Goal: Transaction & Acquisition: Purchase product/service

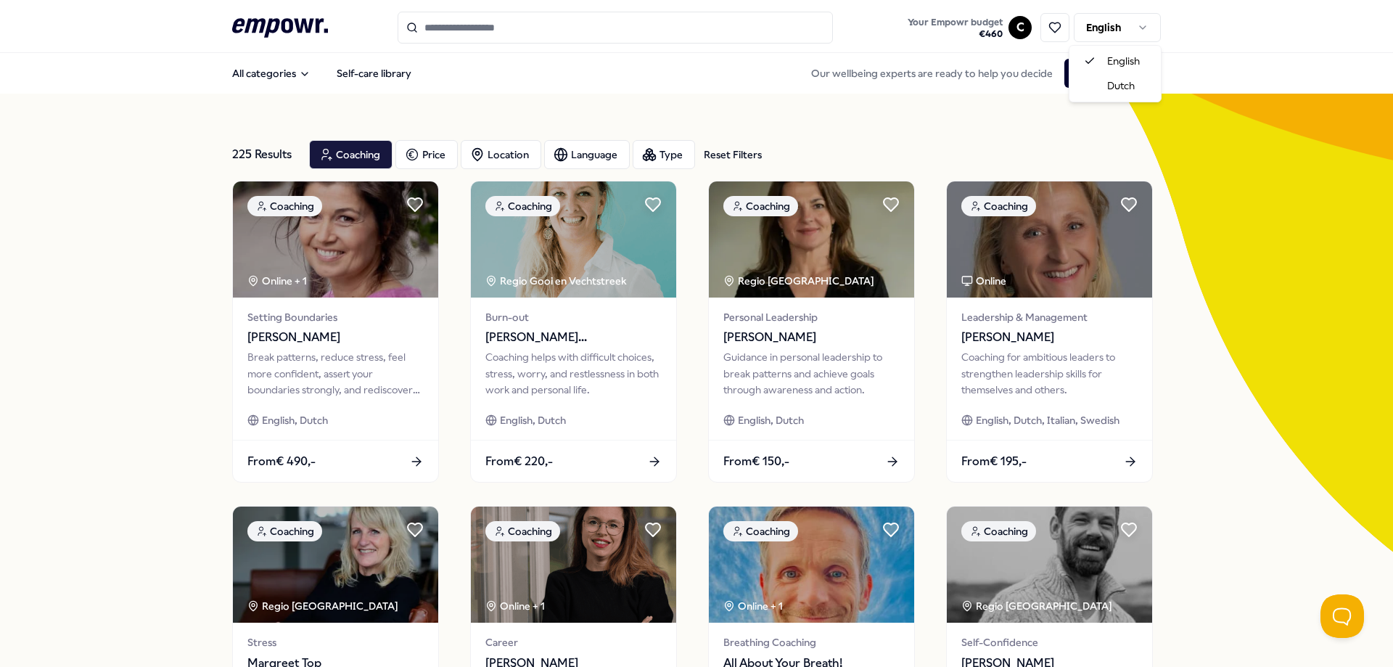
click at [1124, 22] on html ".empowr-logo_svg__cls-1{fill:#03032f} Your Empowr budget € 460 C English All ca…" at bounding box center [696, 333] width 1393 height 667
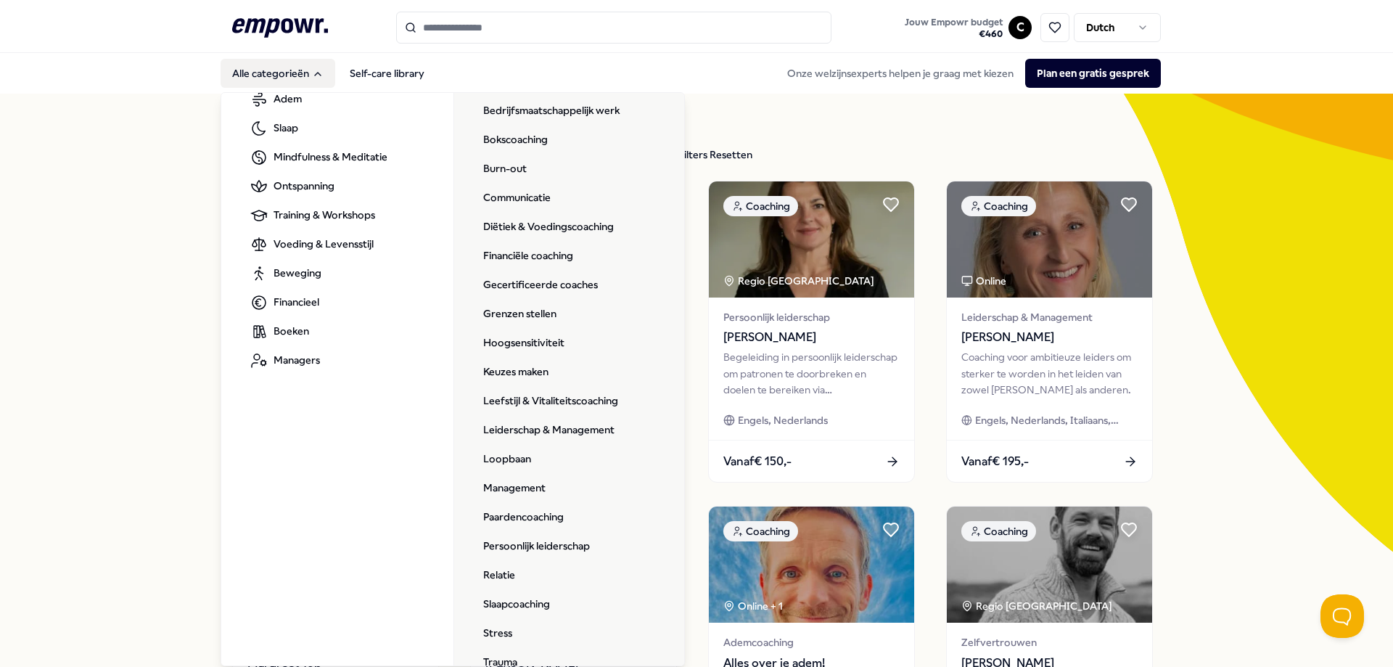
scroll to position [124, 0]
click at [498, 455] on link "Loopbaan" at bounding box center [507, 454] width 71 height 29
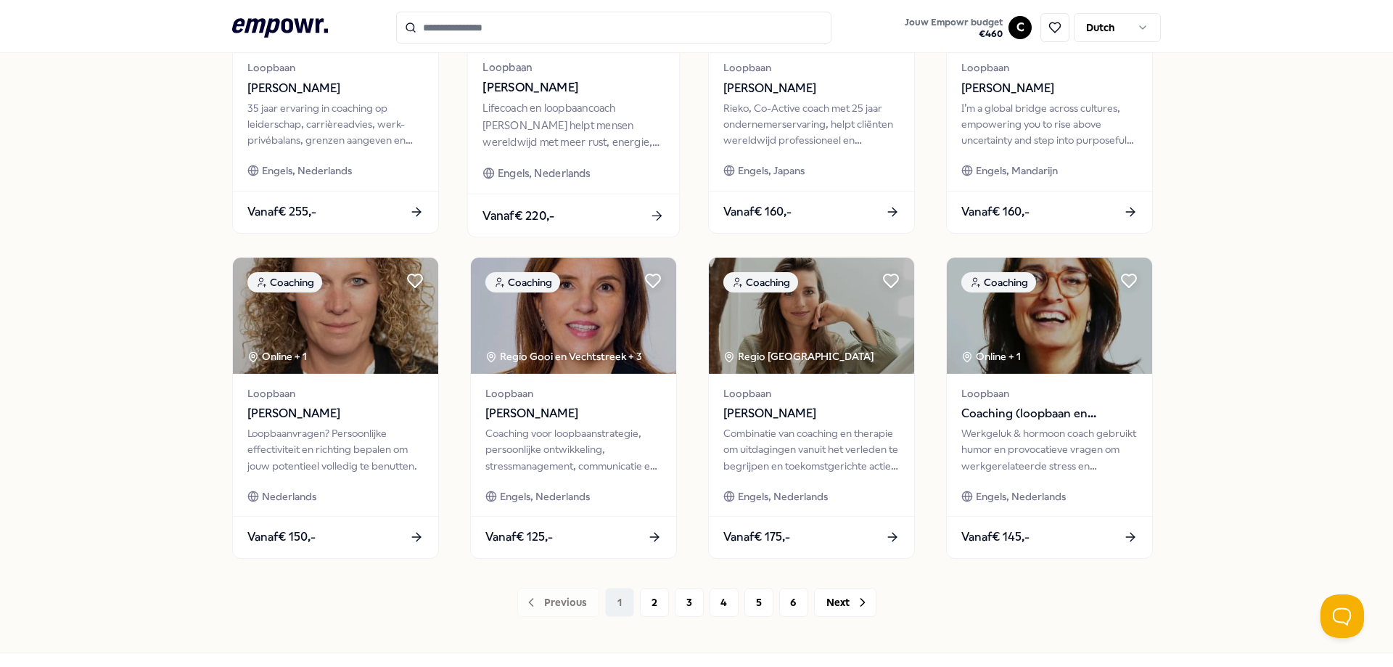
scroll to position [583, 0]
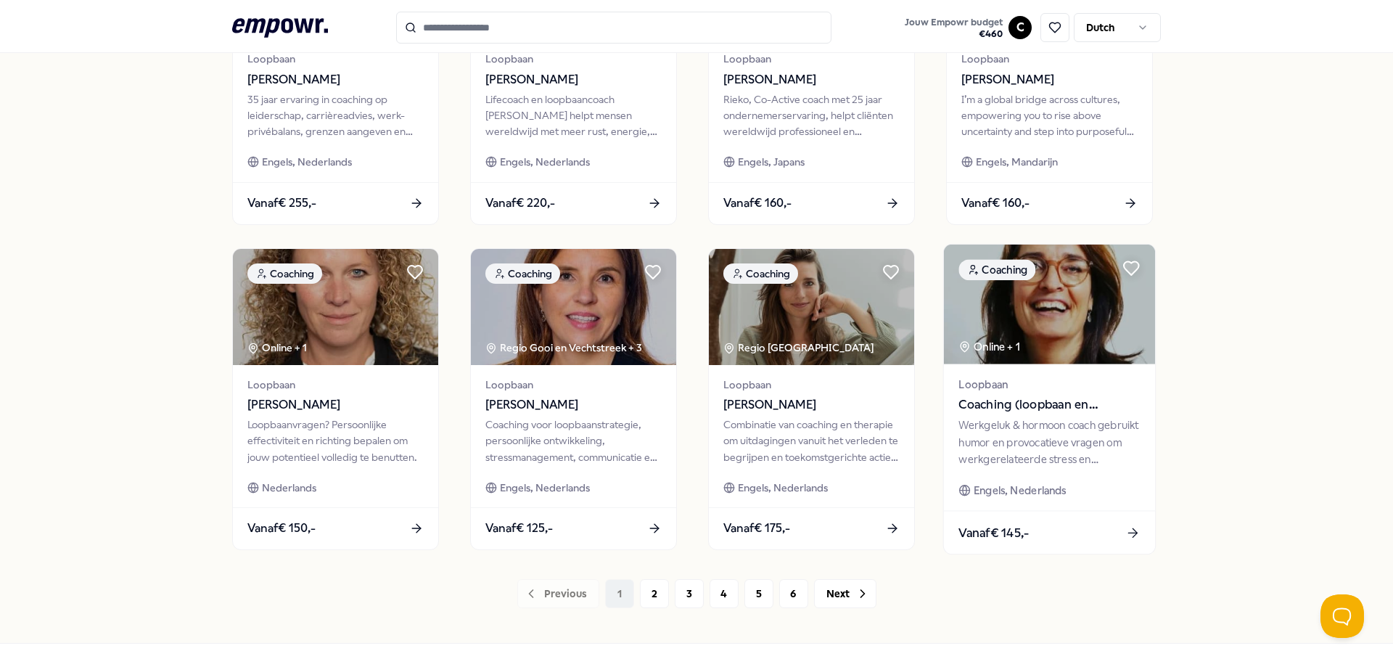
click at [1070, 345] on img at bounding box center [1049, 305] width 211 height 120
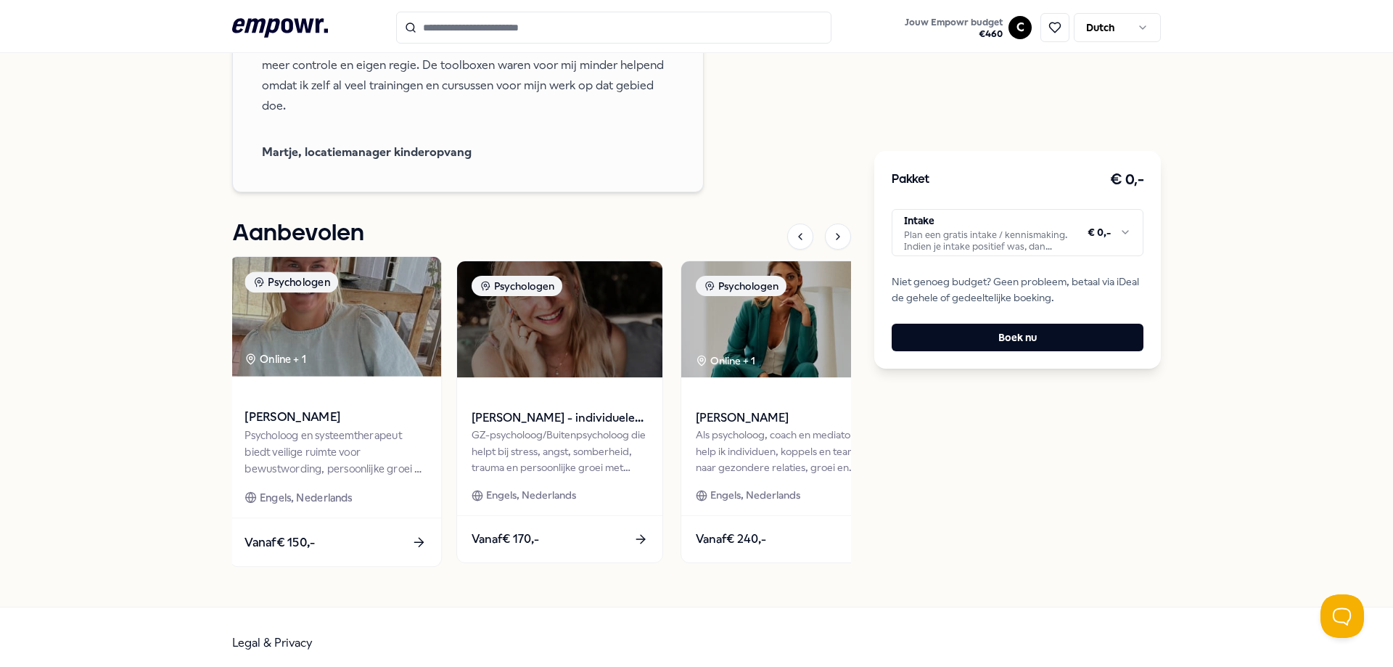
scroll to position [1367, 0]
click at [313, 477] on div "Psycholoog en systeemtherapeut biedt veilige ruimte voor bewustwording, persoon…" at bounding box center [335, 452] width 181 height 50
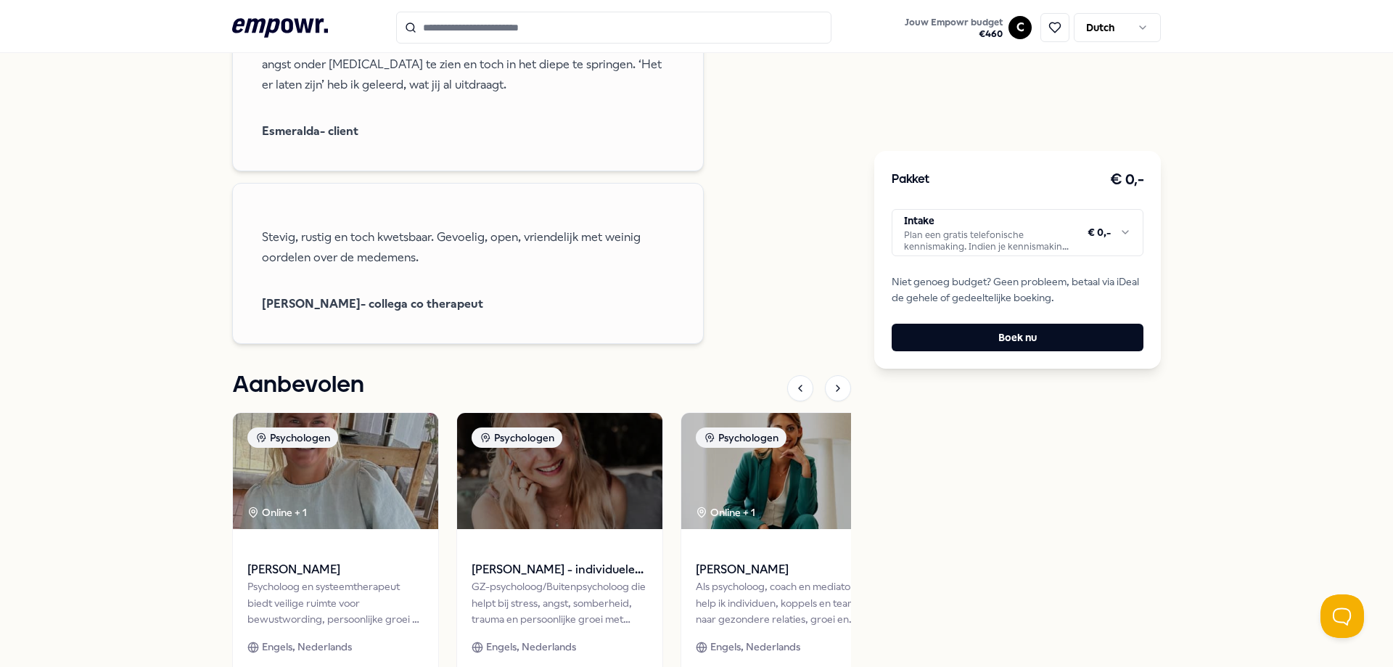
scroll to position [1286, 0]
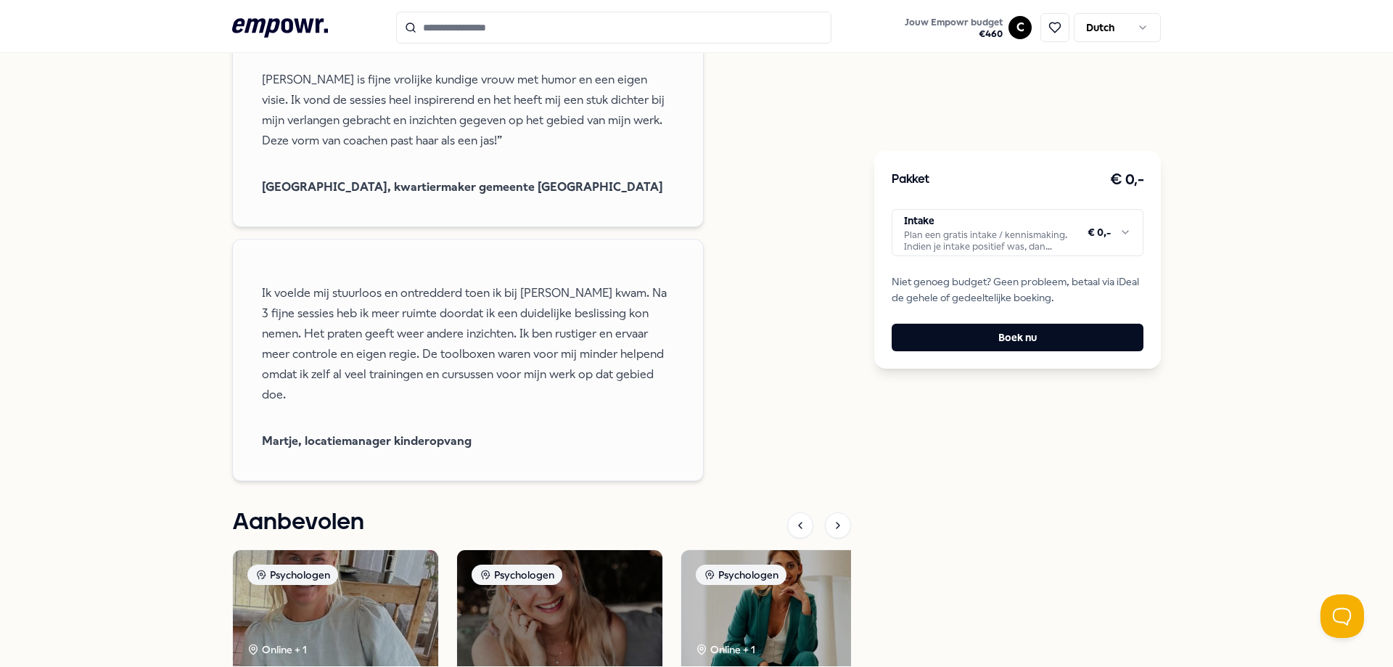
scroll to position [1223, 0]
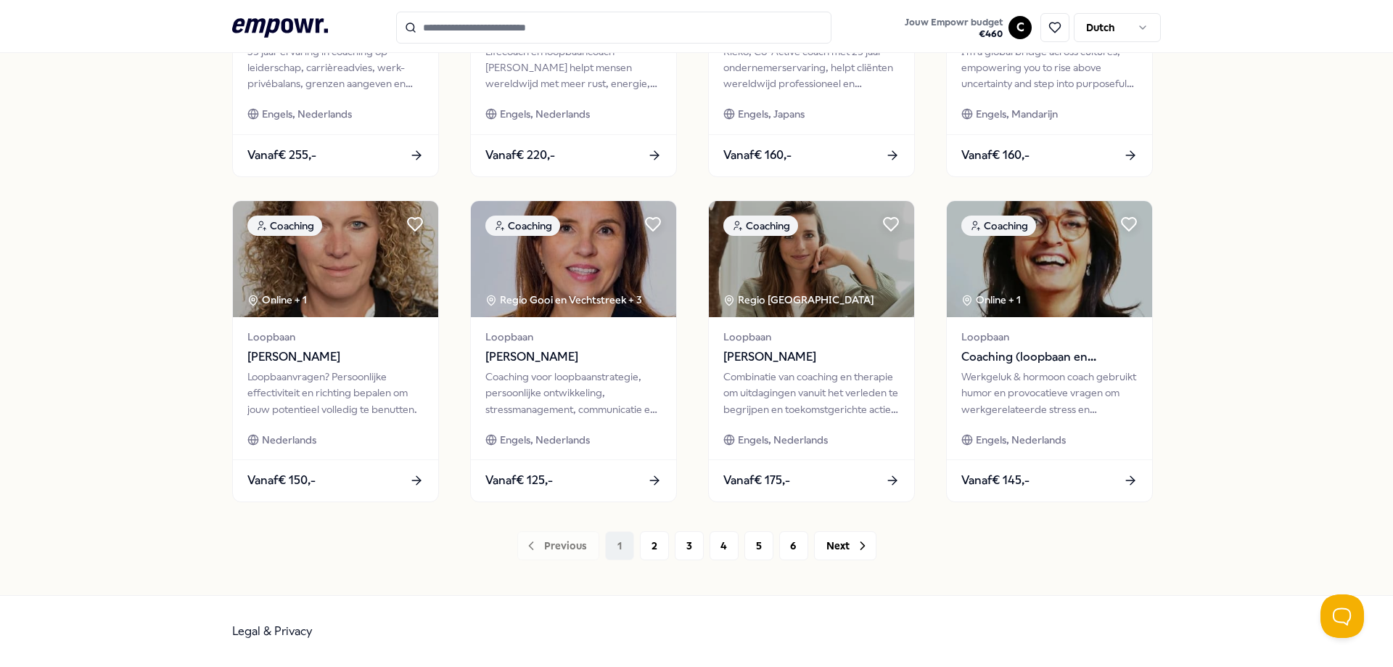
scroll to position [631, 0]
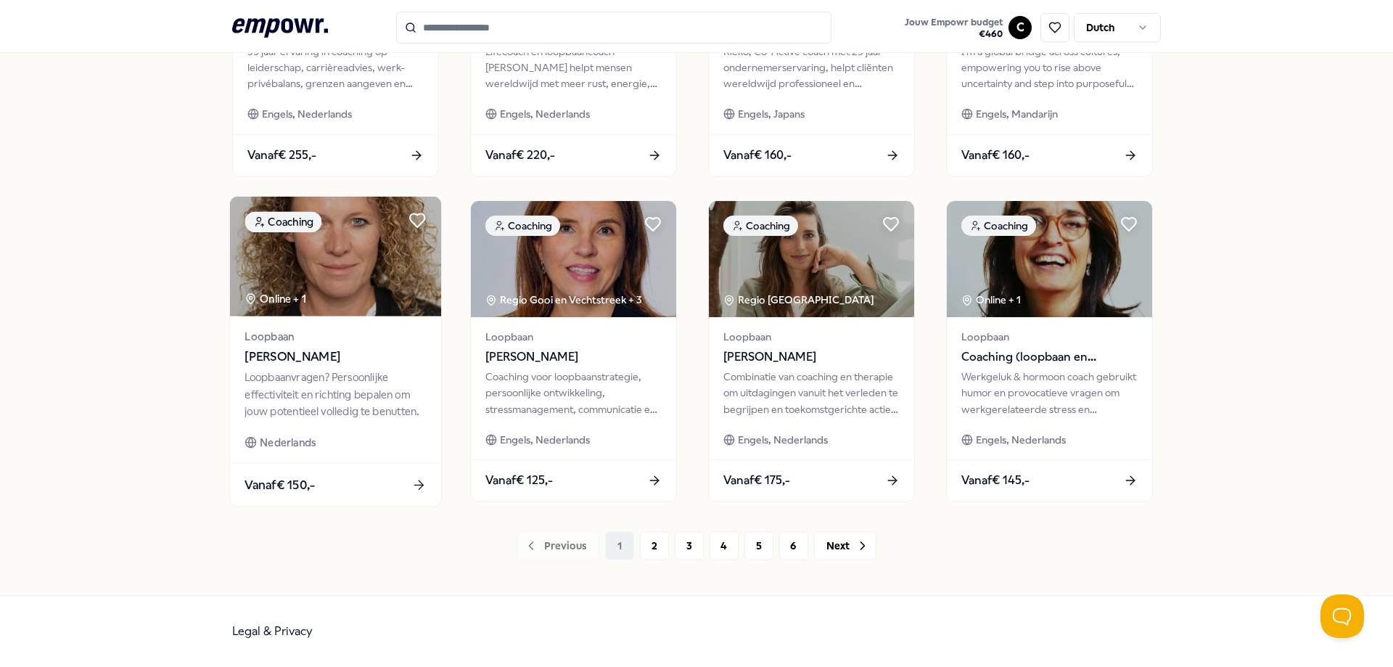
click at [372, 292] on img at bounding box center [335, 257] width 211 height 120
